Goal: Find specific page/section: Find specific page/section

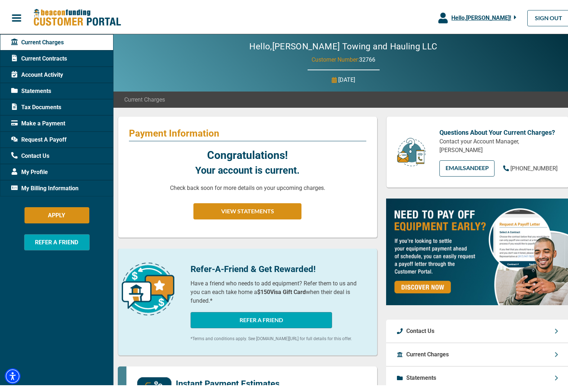
click at [45, 135] on span "Request A Payoff" at bounding box center [39, 138] width 56 height 9
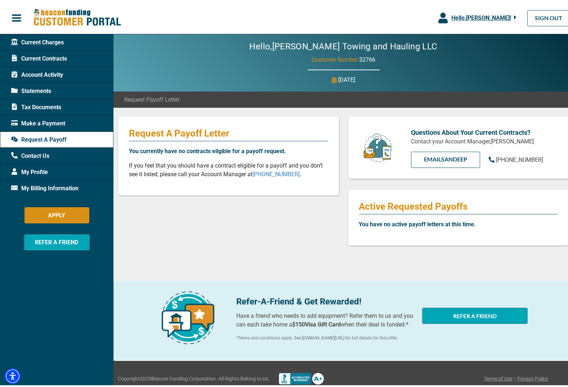
click at [45, 41] on span "Current Charges" at bounding box center [37, 40] width 53 height 9
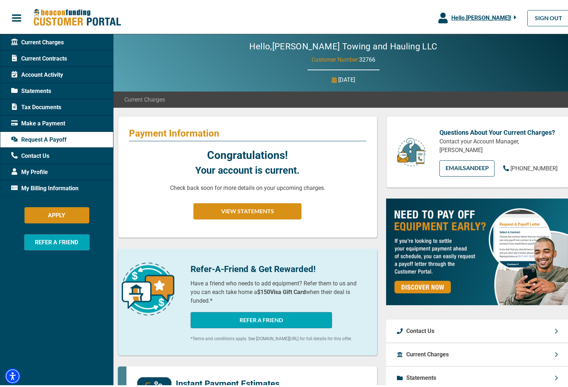
click at [45, 54] on span "Current Contracts" at bounding box center [39, 57] width 56 height 9
